Goal: Task Accomplishment & Management: Manage account settings

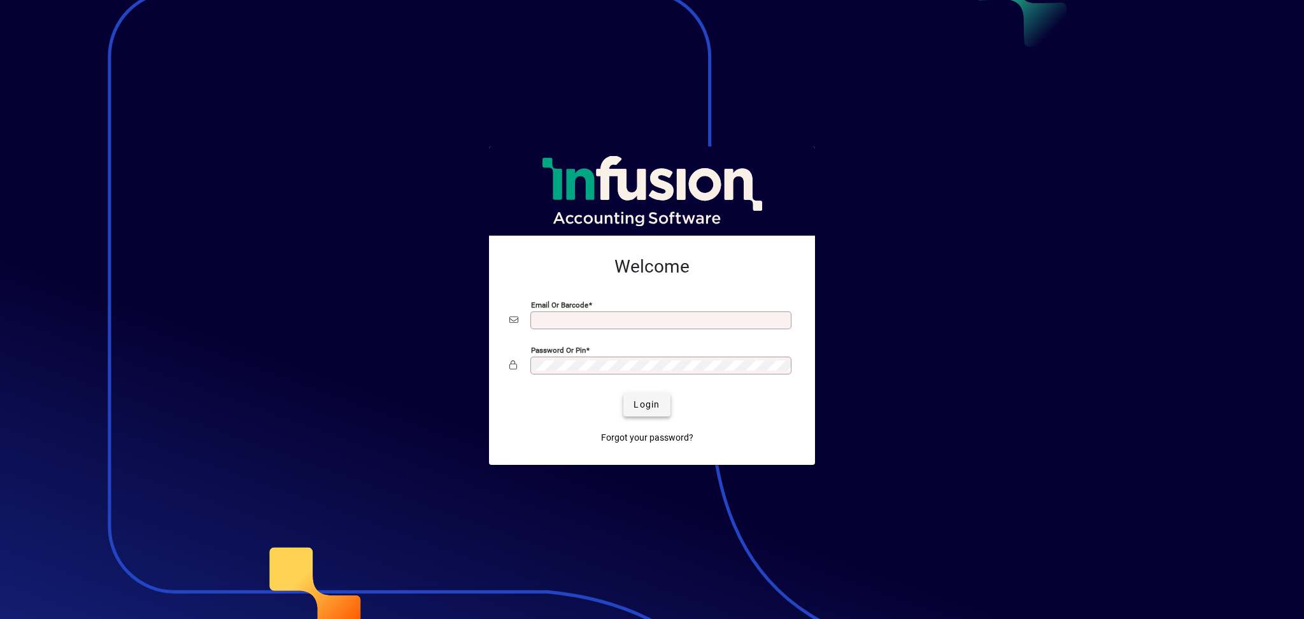
type input "**********"
click at [647, 406] on span "Login" at bounding box center [646, 404] width 26 height 13
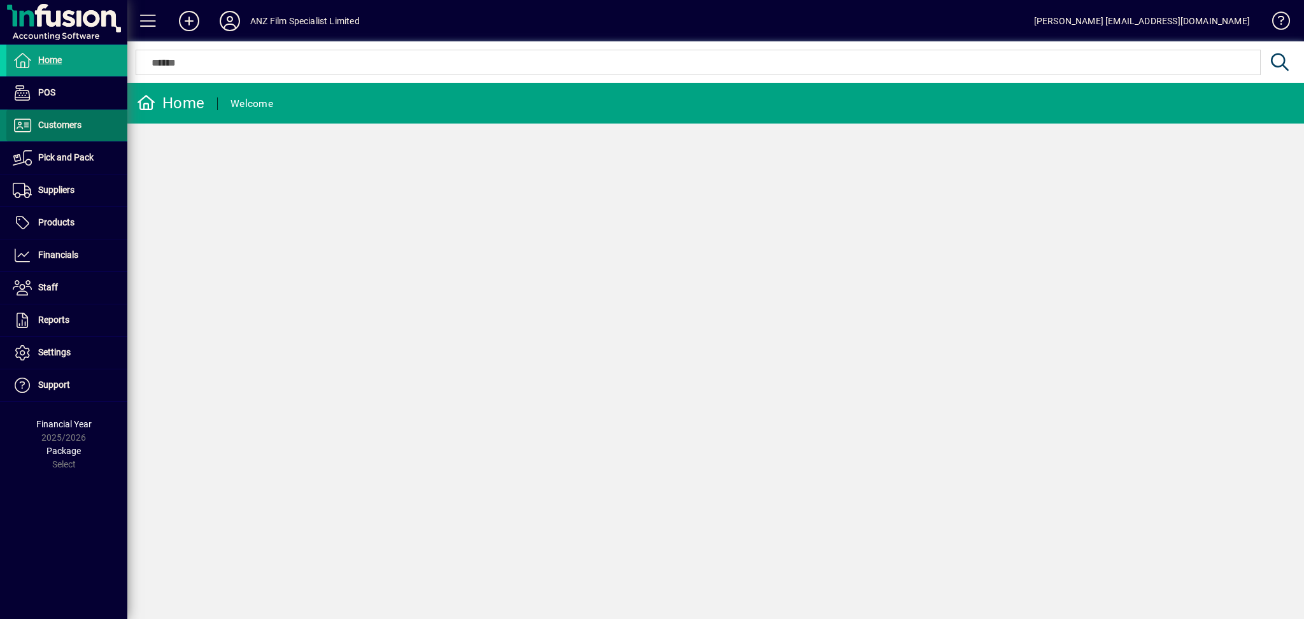
click at [50, 130] on span "Customers" at bounding box center [43, 125] width 75 height 15
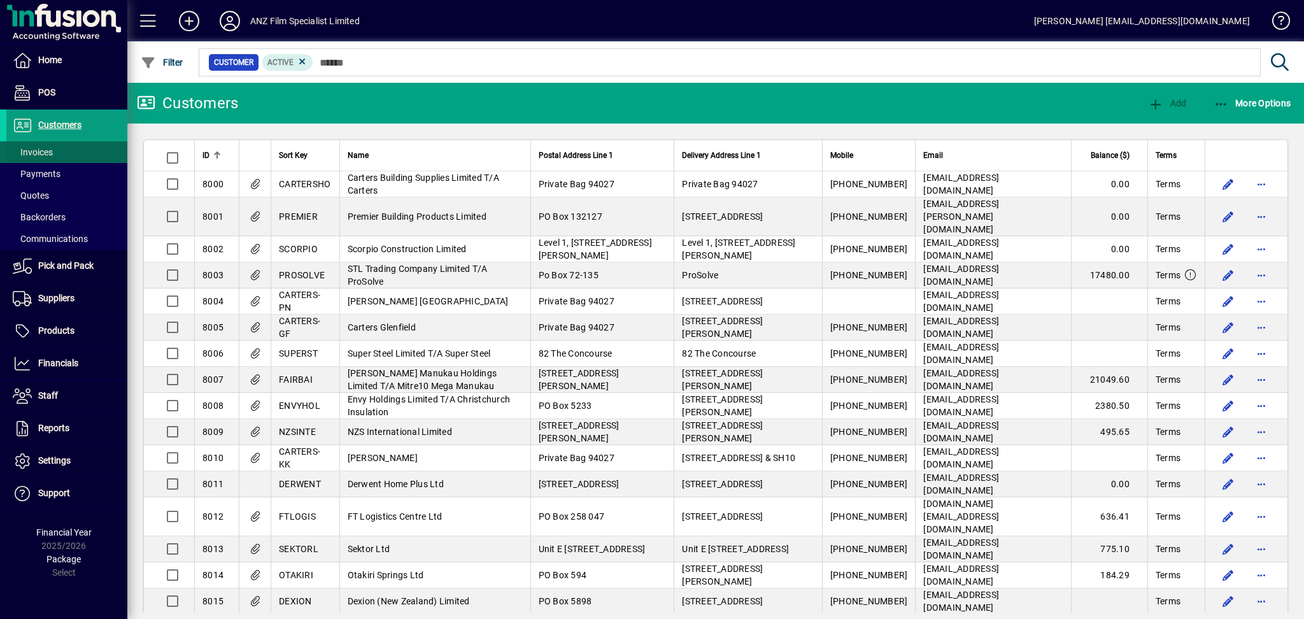
click at [51, 153] on span "Invoices" at bounding box center [33, 152] width 40 height 10
